Goal: Task Accomplishment & Management: Manage account settings

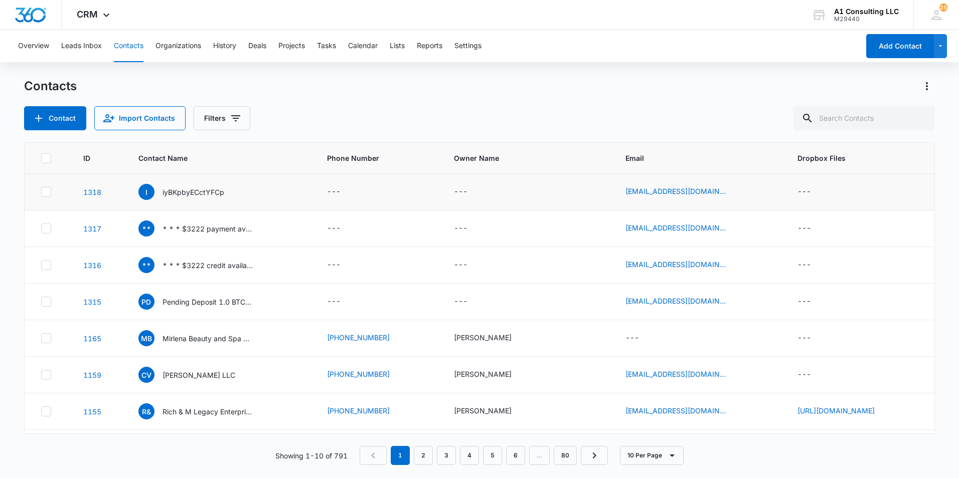
click at [46, 196] on icon at bounding box center [46, 192] width 9 height 9
click at [41, 193] on input "checkbox" at bounding box center [41, 192] width 1 height 1
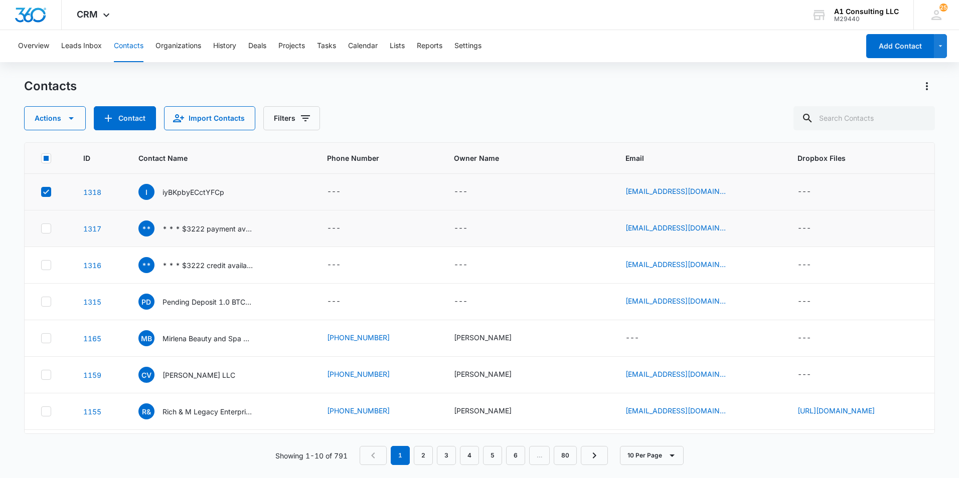
click at [45, 229] on icon at bounding box center [46, 228] width 9 height 9
click at [41, 229] on input "checkbox" at bounding box center [41, 229] width 1 height 1
click at [47, 265] on icon at bounding box center [46, 265] width 6 height 5
click at [41, 265] on input "checkbox" at bounding box center [41, 265] width 1 height 1
click at [72, 122] on icon "button" at bounding box center [71, 118] width 12 height 12
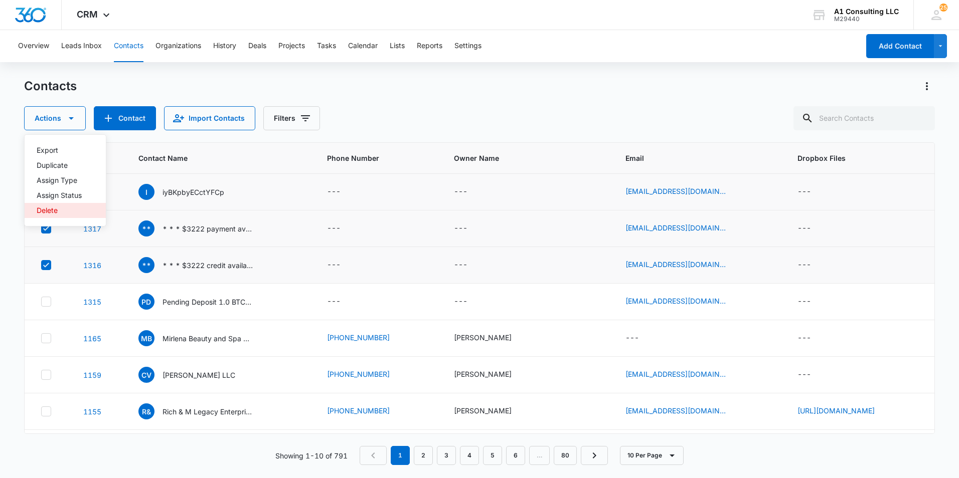
click at [57, 207] on div "Delete" at bounding box center [59, 210] width 45 height 7
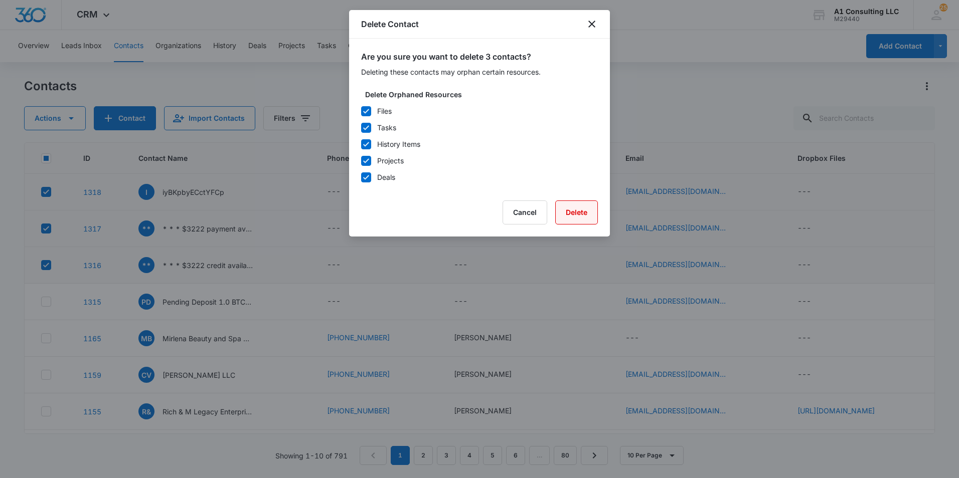
click at [575, 212] on button "Delete" at bounding box center [576, 213] width 43 height 24
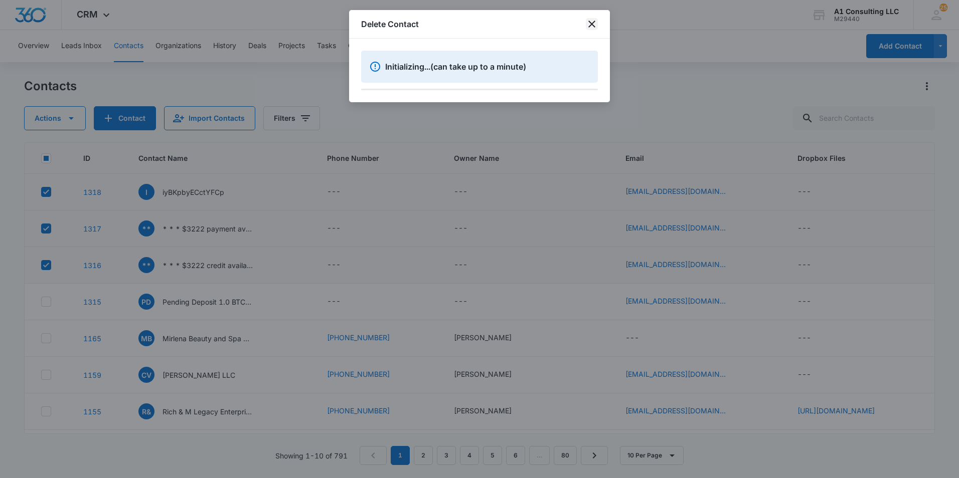
click at [590, 22] on icon "close" at bounding box center [591, 24] width 7 height 7
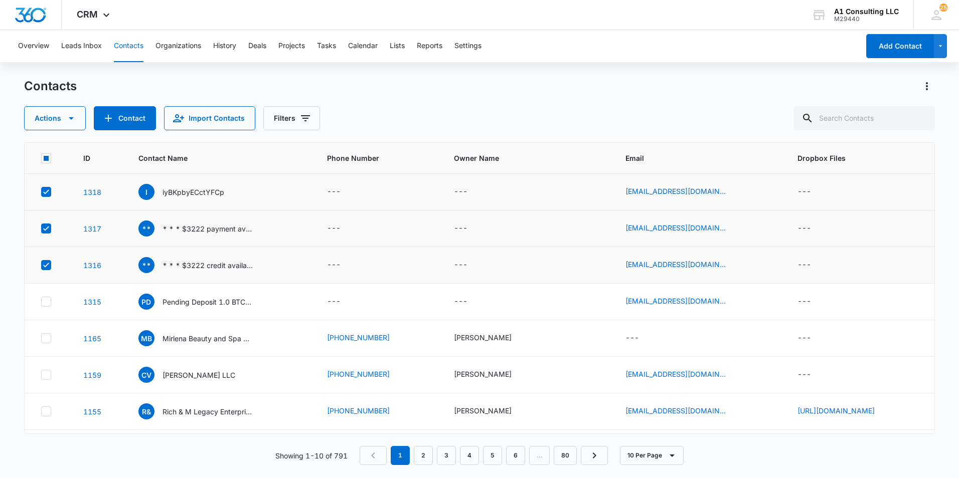
click at [616, 73] on div "Overview Leads Inbox Contacts Organizations History Deals Projects Tasks Calend…" at bounding box center [479, 253] width 959 height 447
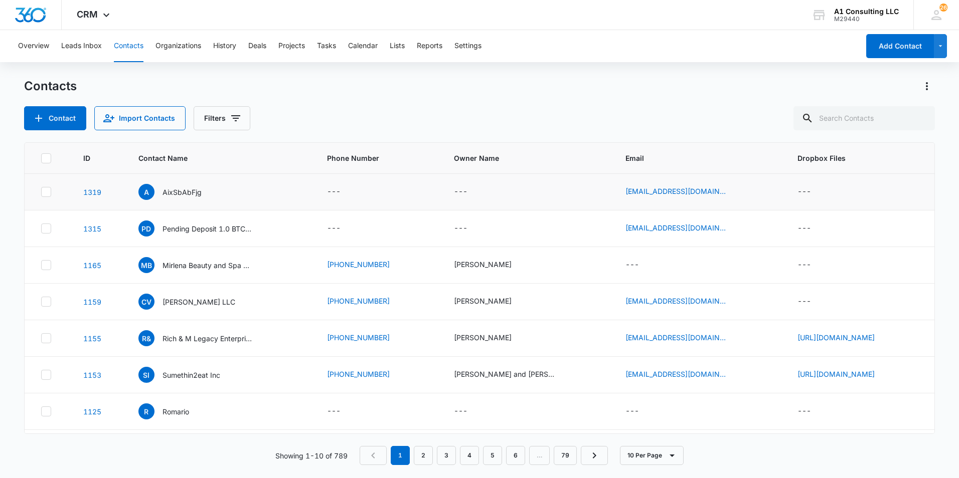
click at [45, 194] on icon at bounding box center [46, 192] width 6 height 5
click at [41, 193] on input "checkbox" at bounding box center [41, 192] width 1 height 1
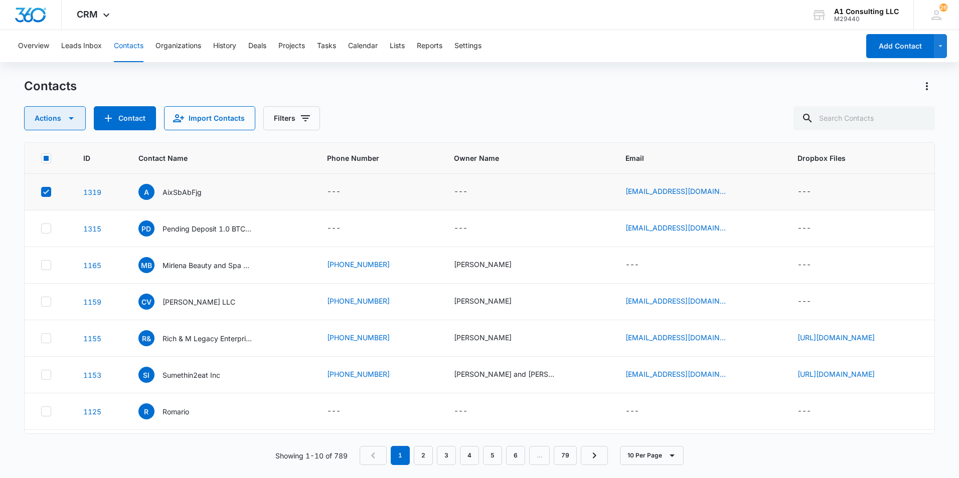
click at [70, 119] on icon "button" at bounding box center [71, 118] width 5 height 3
click at [53, 211] on div "Delete" at bounding box center [59, 210] width 45 height 7
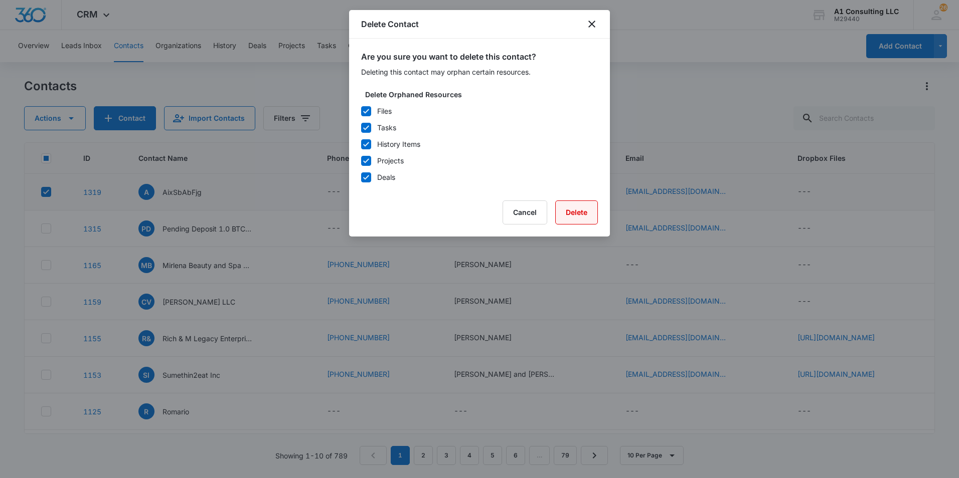
click at [585, 217] on button "Delete" at bounding box center [576, 213] width 43 height 24
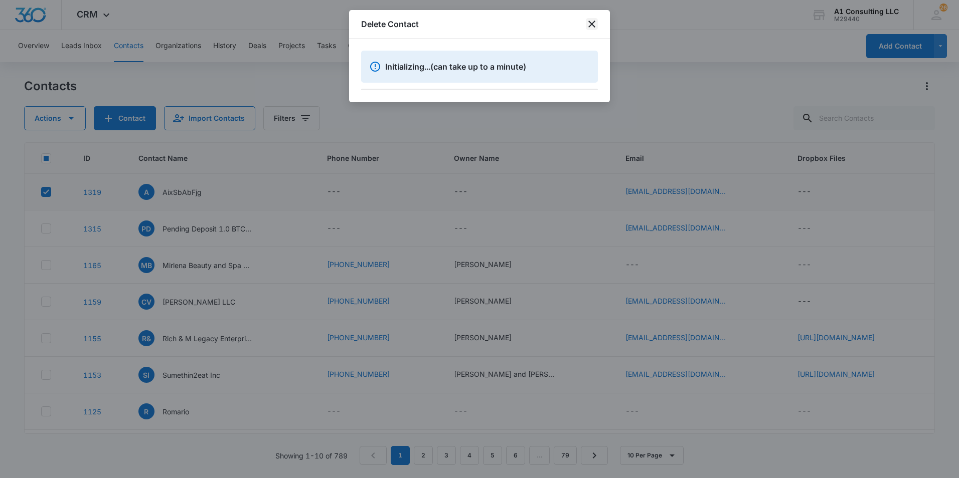
click at [594, 27] on icon "close" at bounding box center [592, 24] width 12 height 12
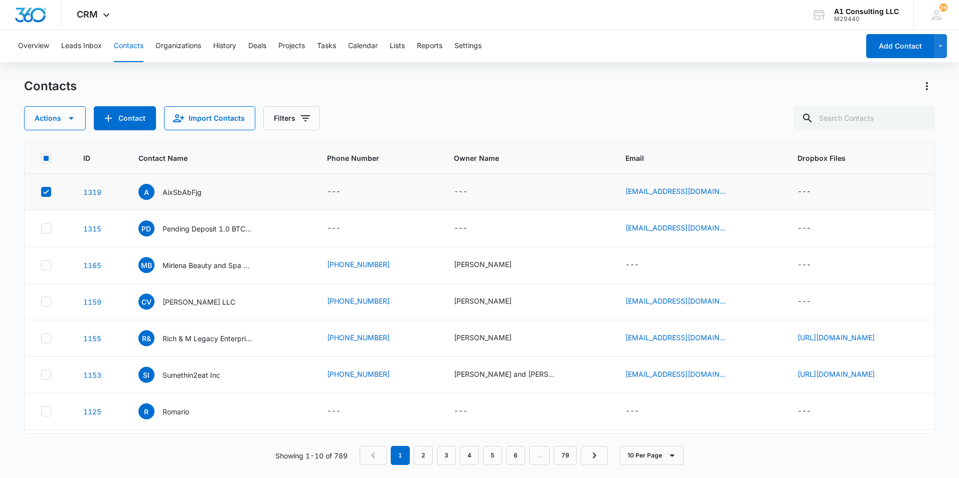
click at [632, 51] on div "Overview Leads Inbox Contacts Organizations History Deals Projects Tasks Calend…" at bounding box center [435, 46] width 847 height 32
click at [126, 43] on button "Contacts" at bounding box center [129, 46] width 30 height 32
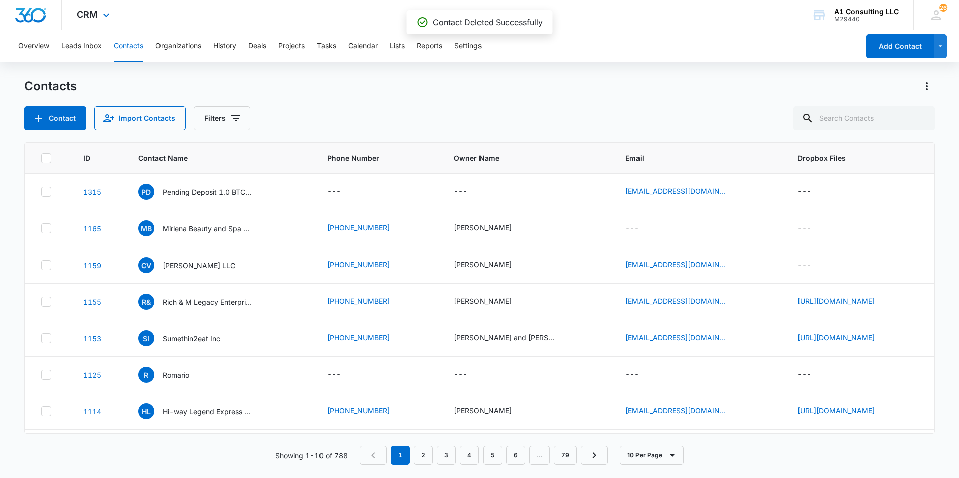
click at [227, 18] on div "CRM Apps Websites Forms CRM Email Social Payments POS Content Ads Intelligence …" at bounding box center [479, 15] width 959 height 30
click at [446, 100] on div "Contacts Contact Import Contacts Filters" at bounding box center [479, 104] width 911 height 52
